Goal: Navigation & Orientation: Find specific page/section

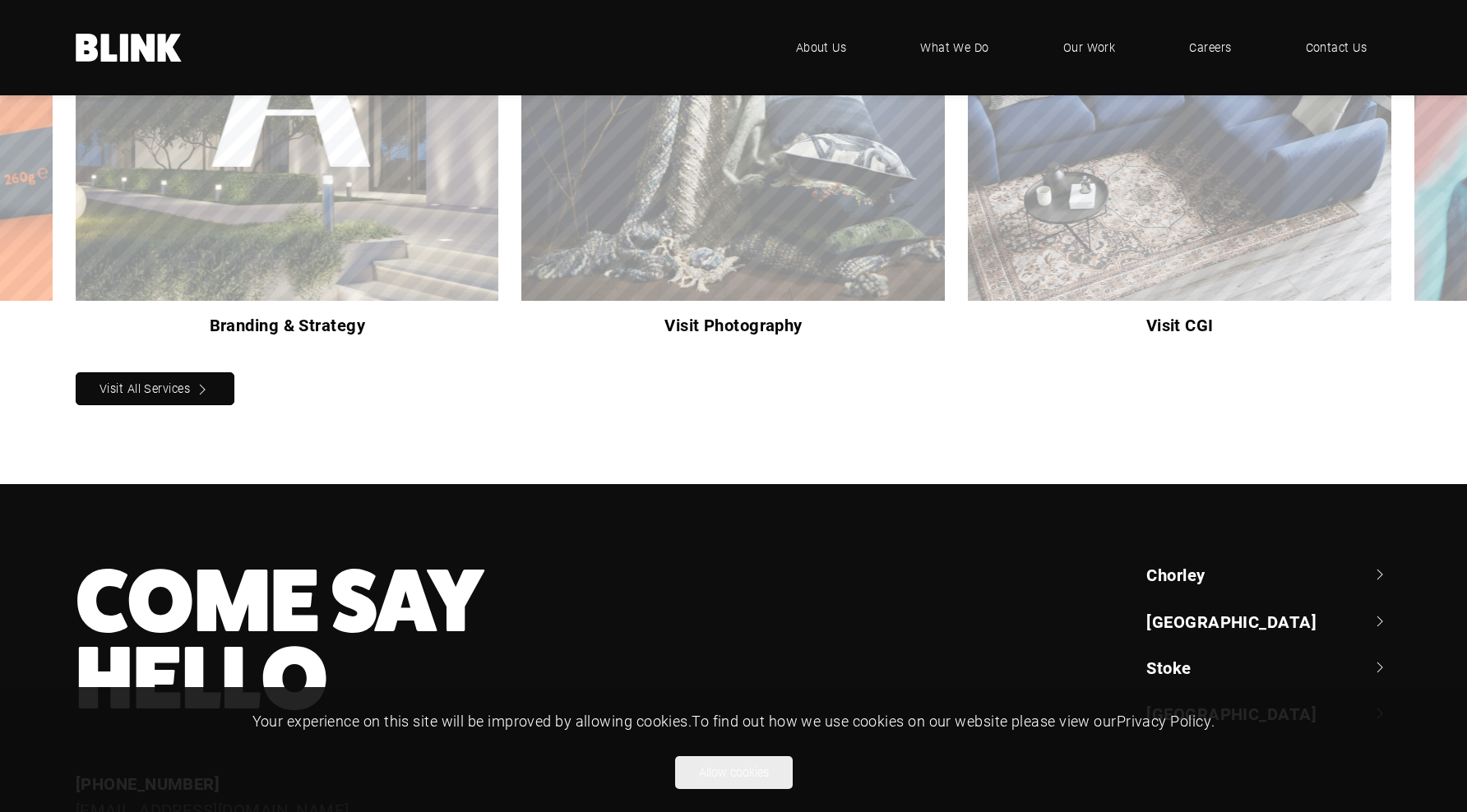
scroll to position [1713, 0]
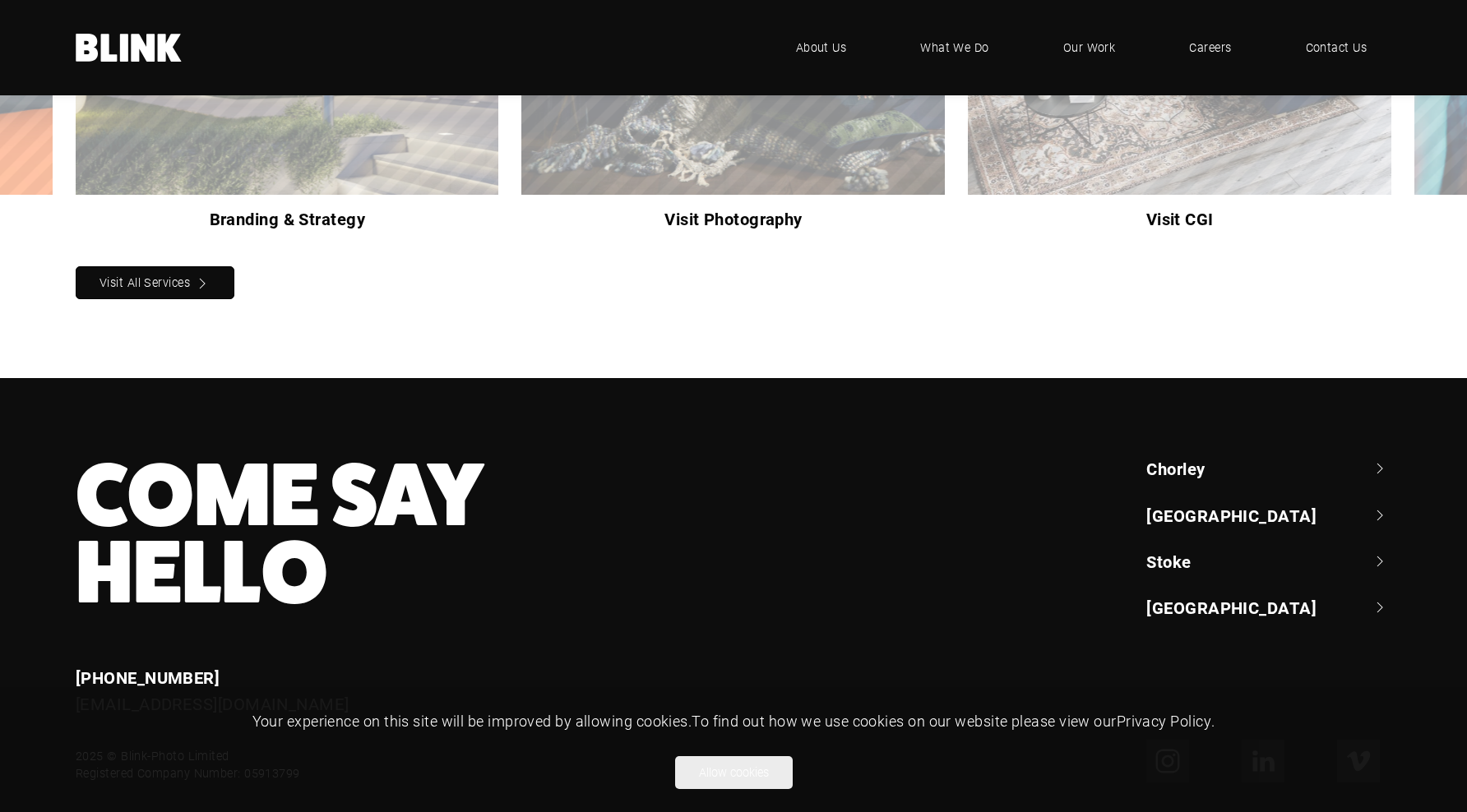
click at [1176, 458] on link "Chorley" at bounding box center [1269, 469] width 245 height 23
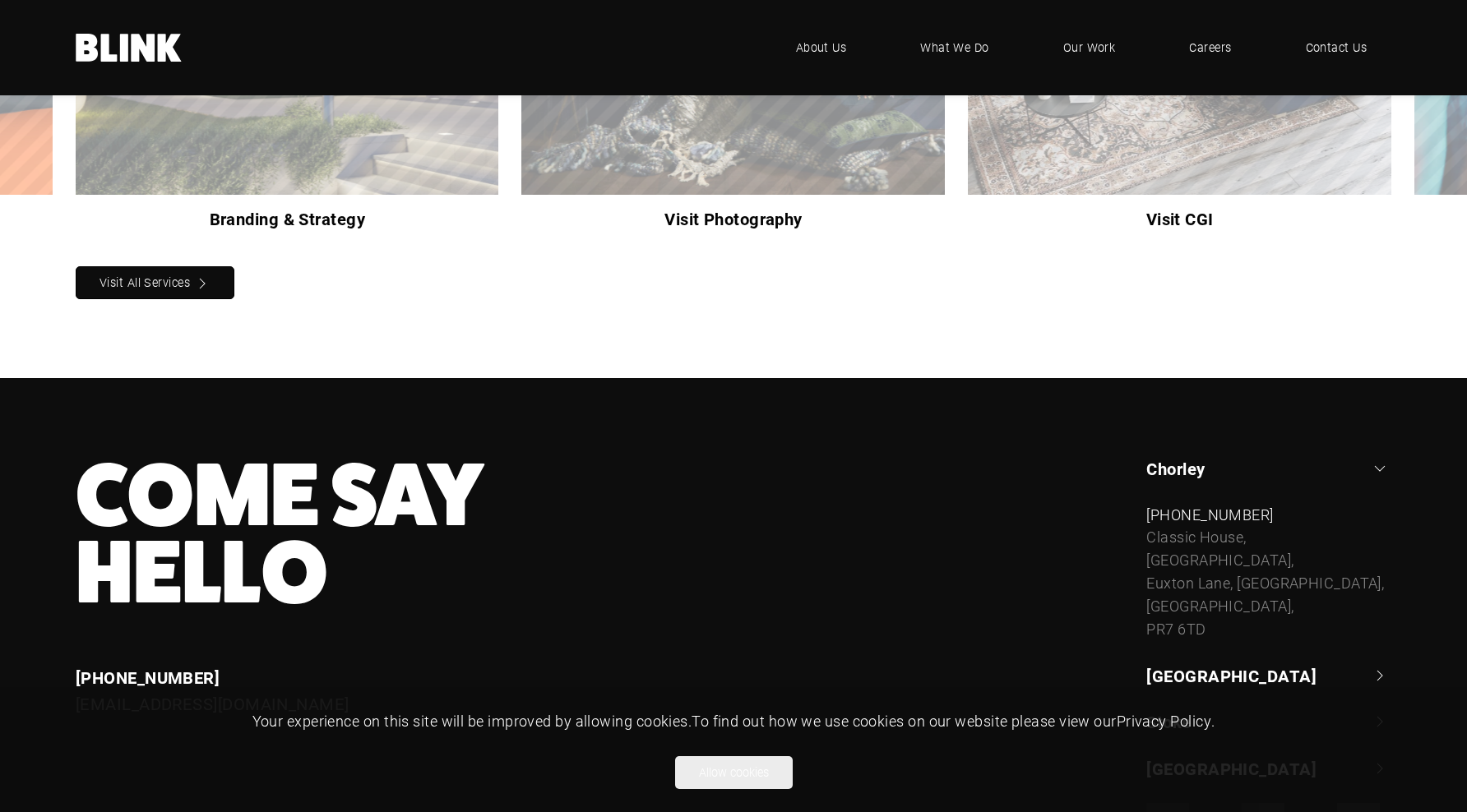
scroll to position [1714, 0]
click at [1190, 664] on link "[GEOGRAPHIC_DATA]" at bounding box center [1269, 675] width 245 height 23
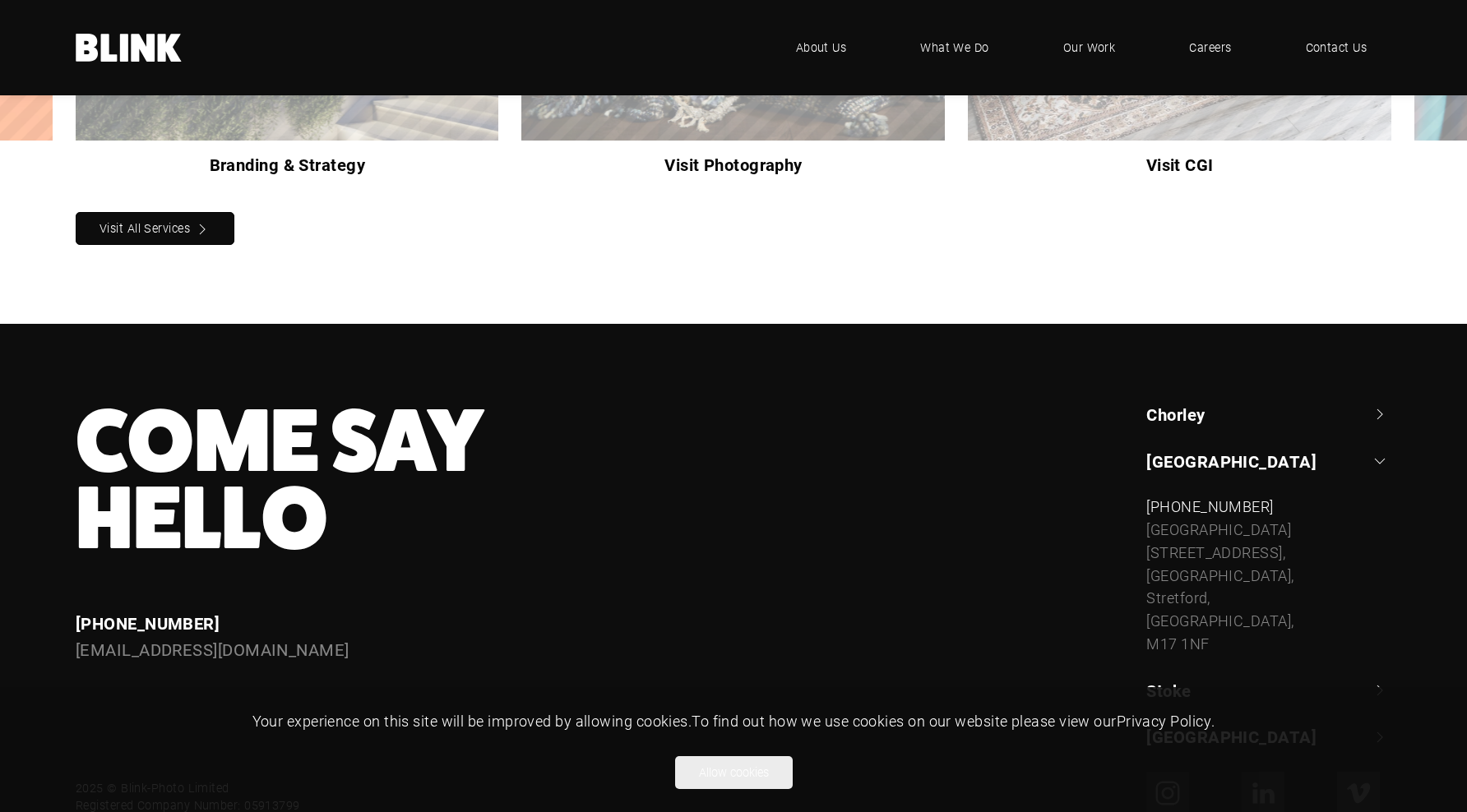
scroll to position [1777, 0]
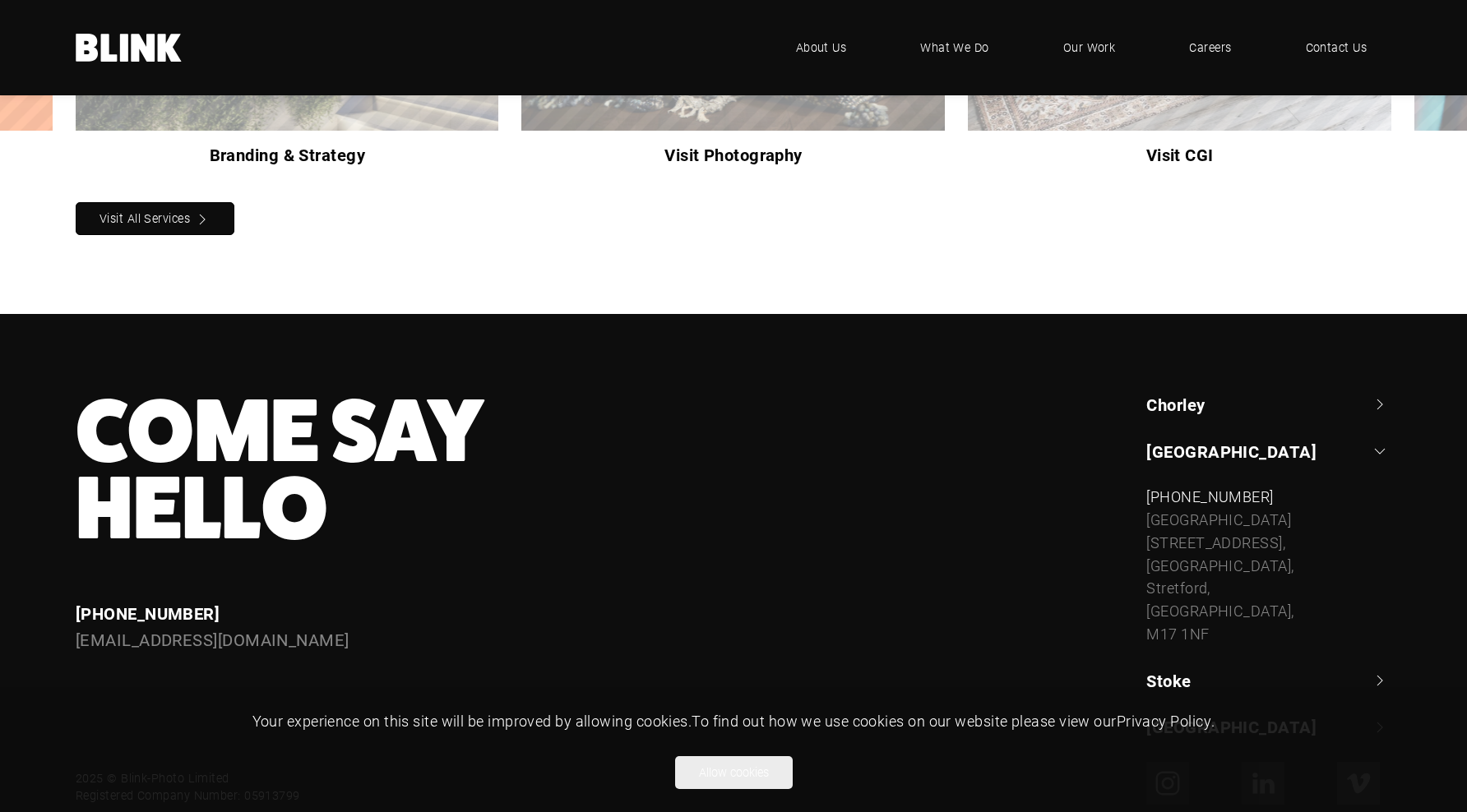
click at [1188, 669] on link "Stoke" at bounding box center [1269, 681] width 245 height 23
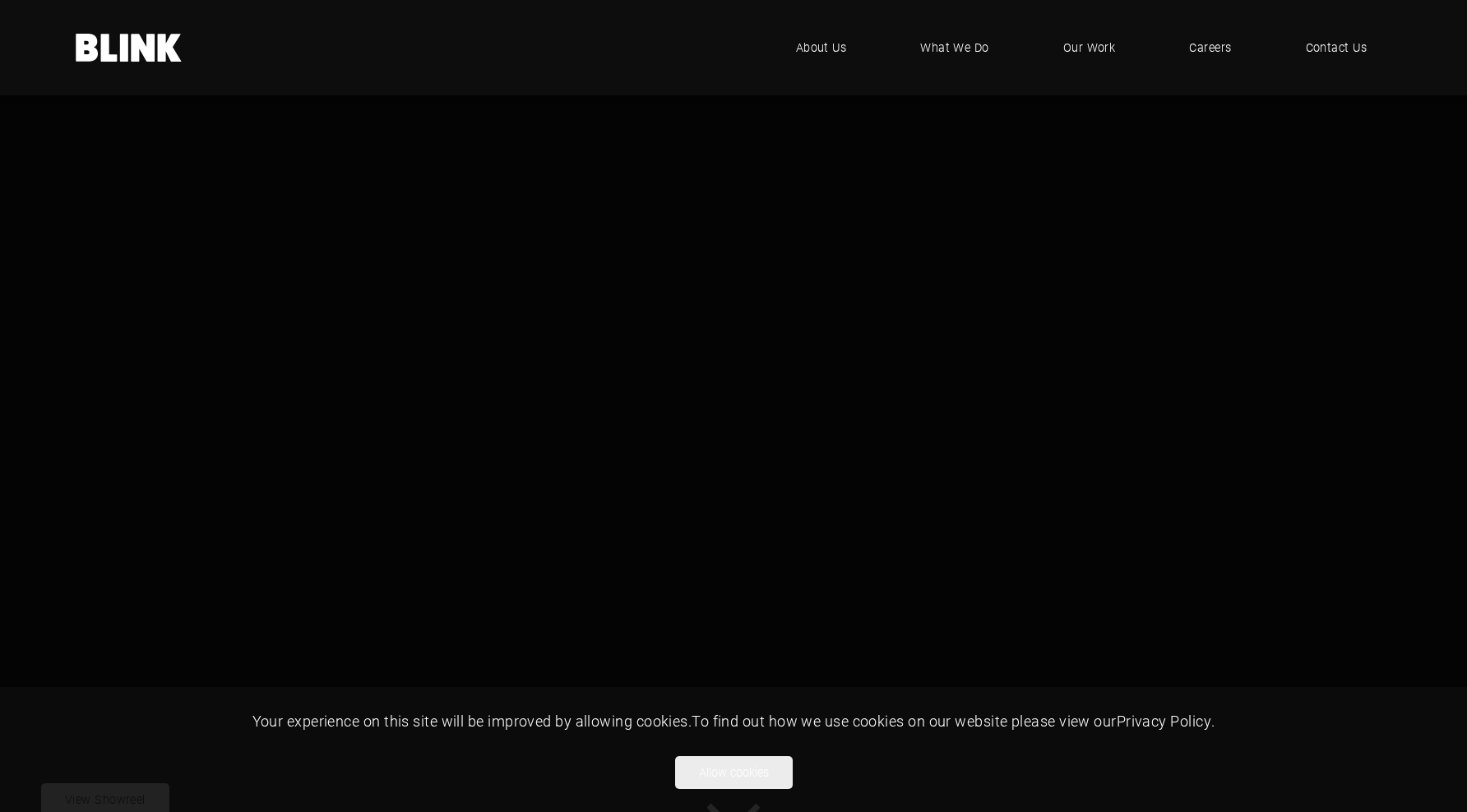
scroll to position [0, 0]
click at [948, 47] on span "What We Do" at bounding box center [954, 48] width 70 height 18
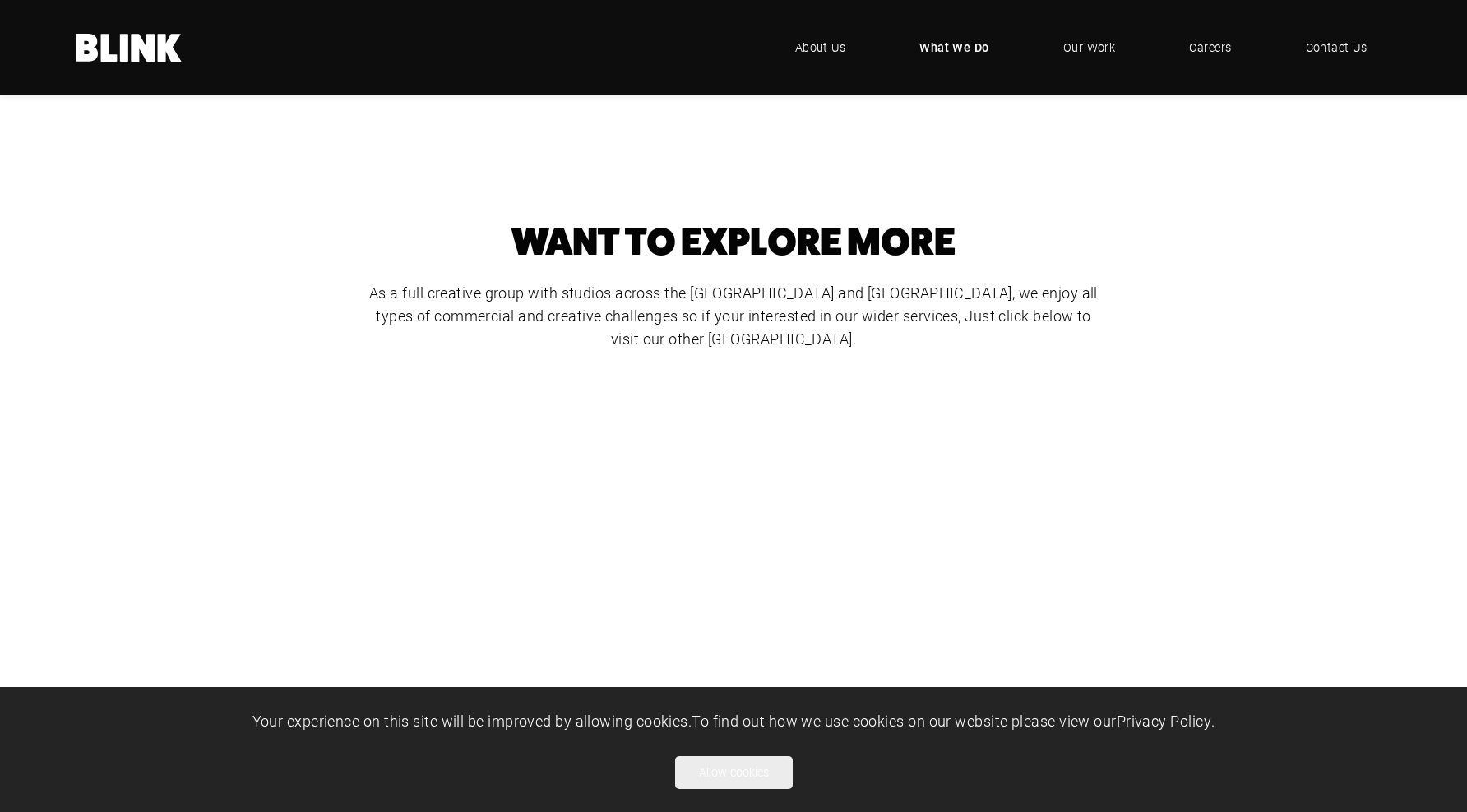
scroll to position [798, 0]
click at [0, 0] on div "Video & Animation" at bounding box center [0, 0] width 0 height 0
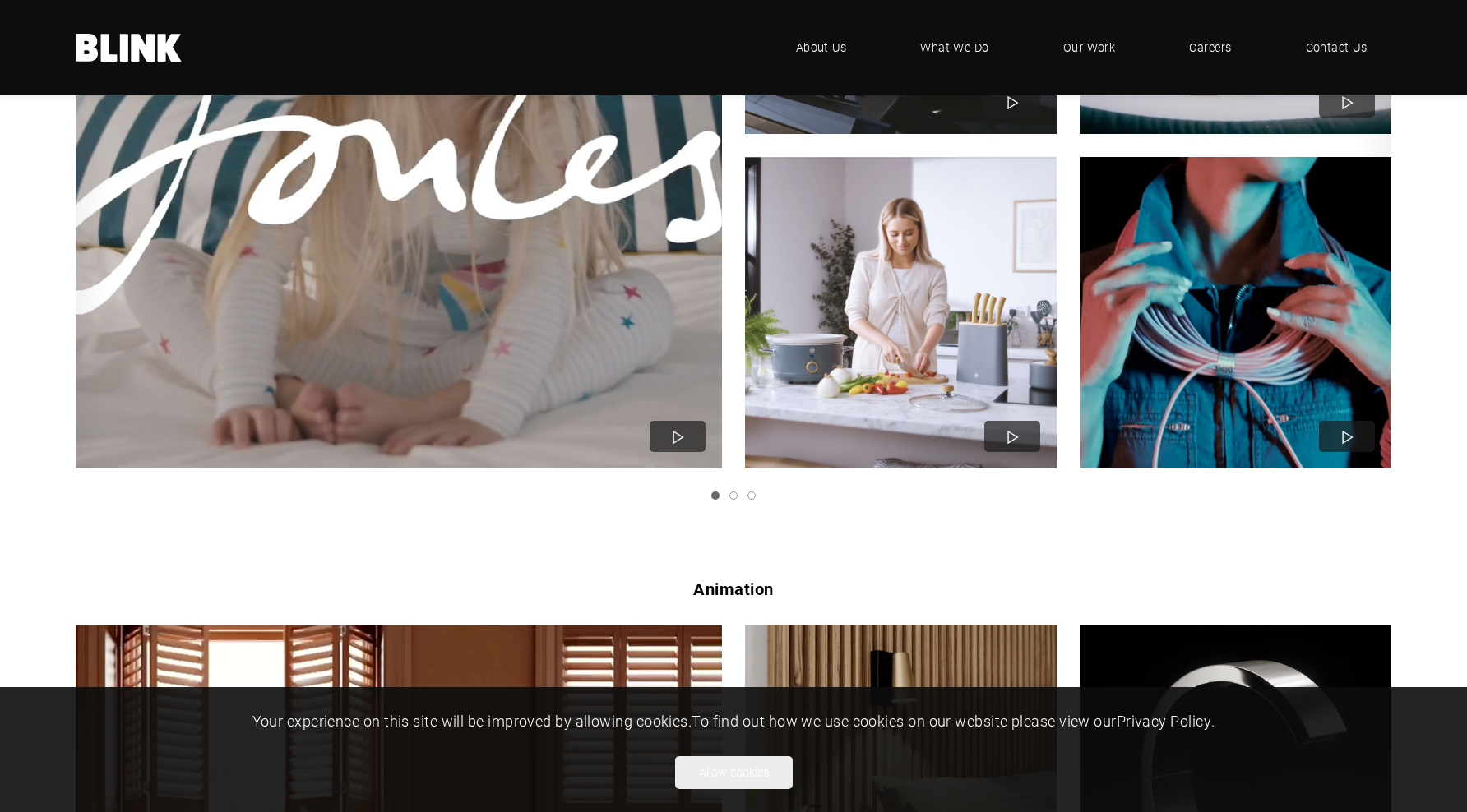
scroll to position [638, 0]
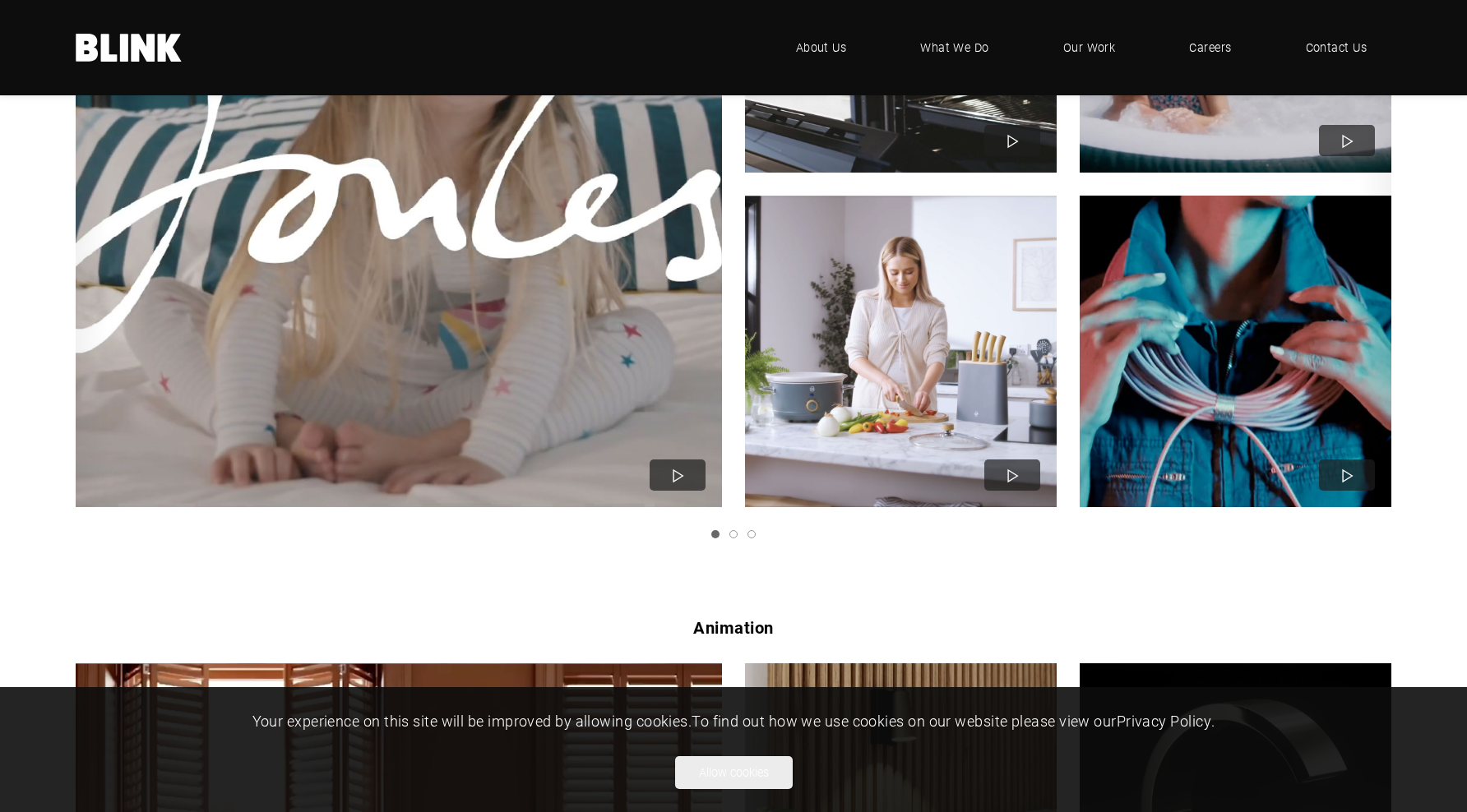
click at [1208, 376] on img "1 of 3" at bounding box center [1236, 352] width 343 height 343
